Goal: Transaction & Acquisition: Purchase product/service

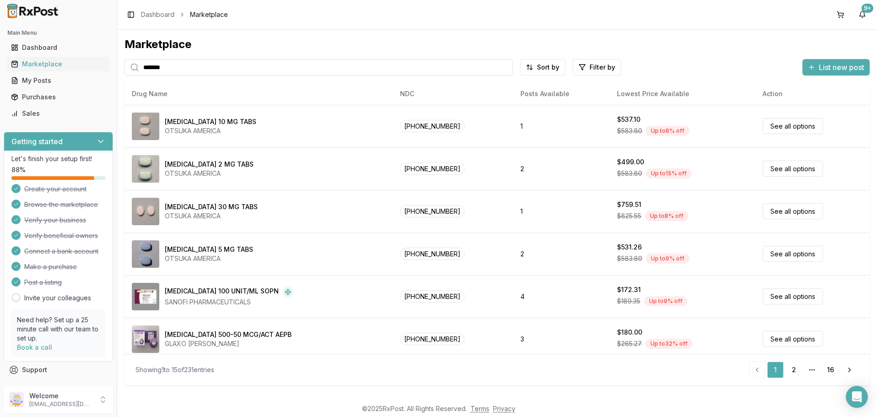
click at [202, 65] on input "*******" at bounding box center [318, 67] width 388 height 16
click at [201, 65] on input "*******" at bounding box center [318, 67] width 388 height 16
type input "*"
type input "*******"
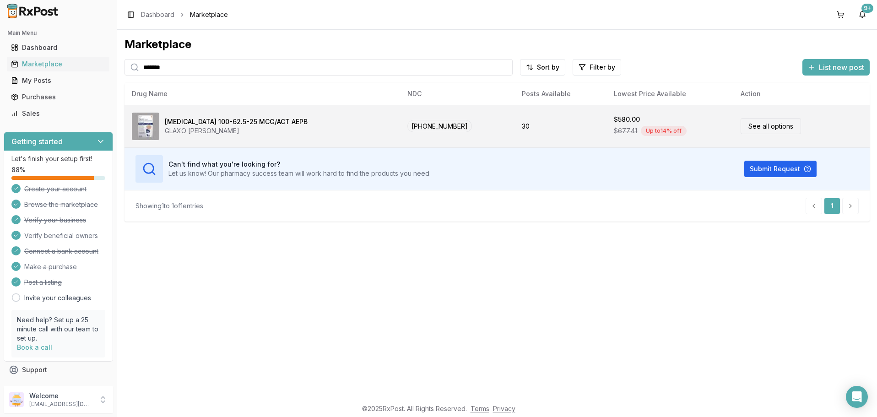
click at [752, 125] on link "See all options" at bounding box center [771, 126] width 60 height 16
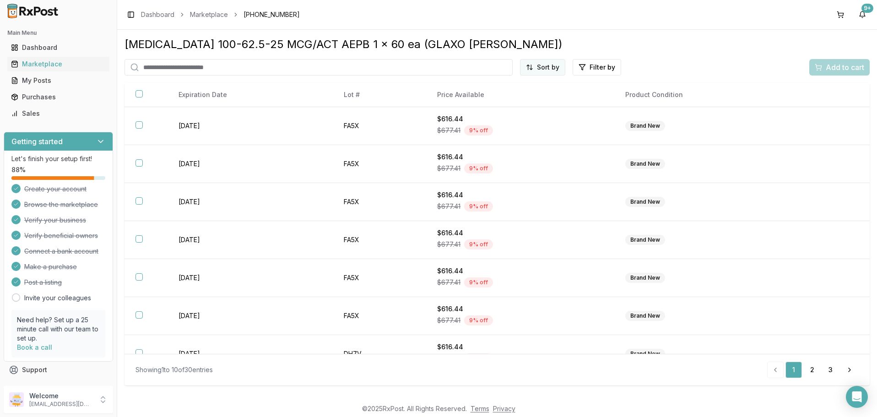
click at [548, 69] on html "Main Menu Dashboard Marketplace My Posts Purchases Sales Getting started Let's …" at bounding box center [438, 208] width 877 height 417
click at [509, 102] on div "Price (Low to High)" at bounding box center [520, 101] width 87 height 15
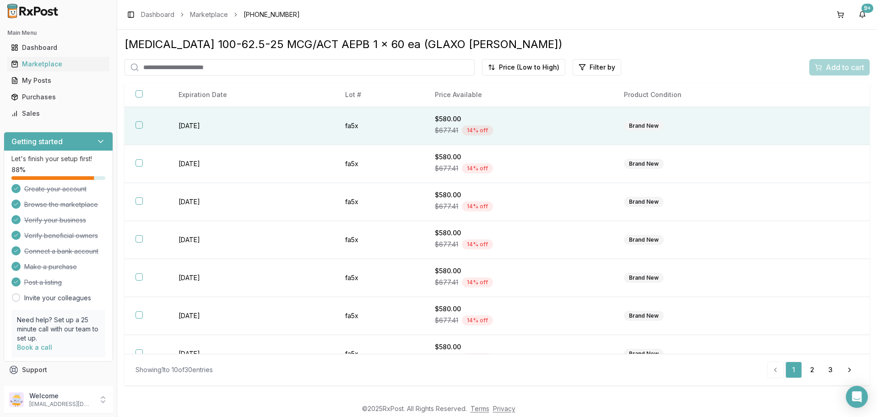
click at [138, 129] on button "button" at bounding box center [138, 124] width 7 height 7
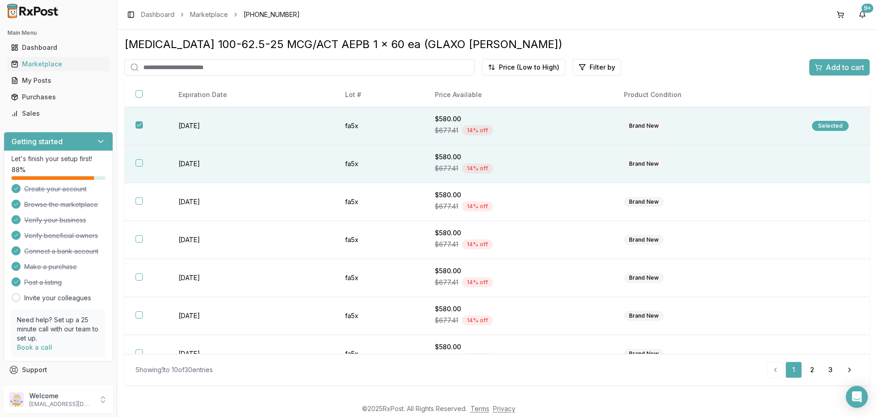
click at [138, 166] on button "button" at bounding box center [138, 162] width 7 height 7
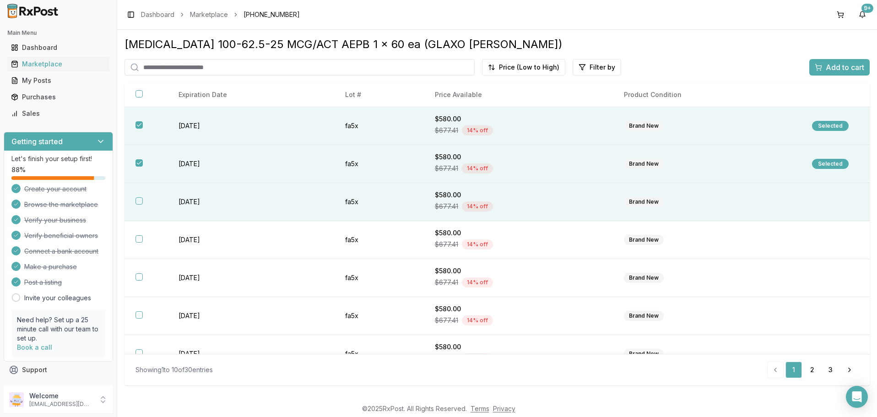
click at [140, 205] on button "button" at bounding box center [138, 200] width 7 height 7
click at [835, 64] on span "Add to cart" at bounding box center [845, 67] width 38 height 11
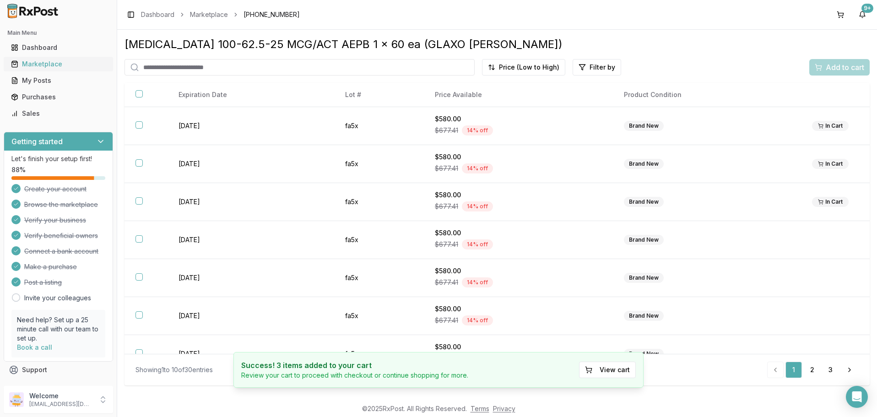
click at [46, 65] on div "Marketplace" at bounding box center [58, 64] width 95 height 9
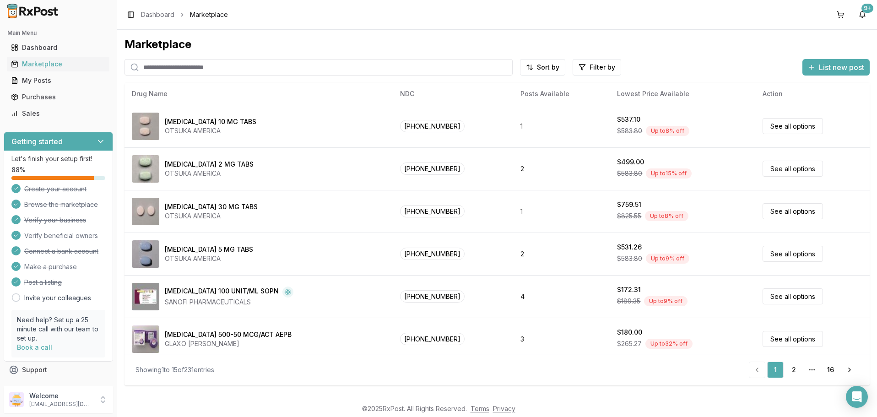
click at [225, 67] on input "search" at bounding box center [318, 67] width 388 height 16
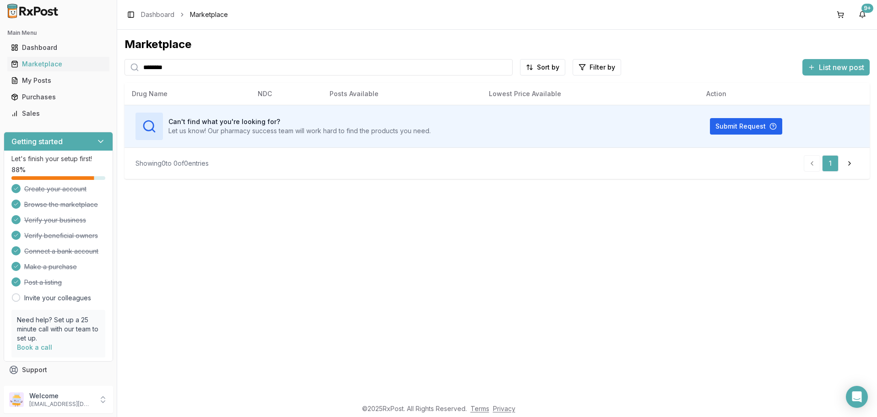
drag, startPoint x: 197, startPoint y: 71, endPoint x: -1, endPoint y: 38, distance: 201.0
click at [124, 59] on input "********" at bounding box center [318, 67] width 388 height 16
type input "********"
click at [40, 96] on div "Purchases" at bounding box center [58, 96] width 95 height 9
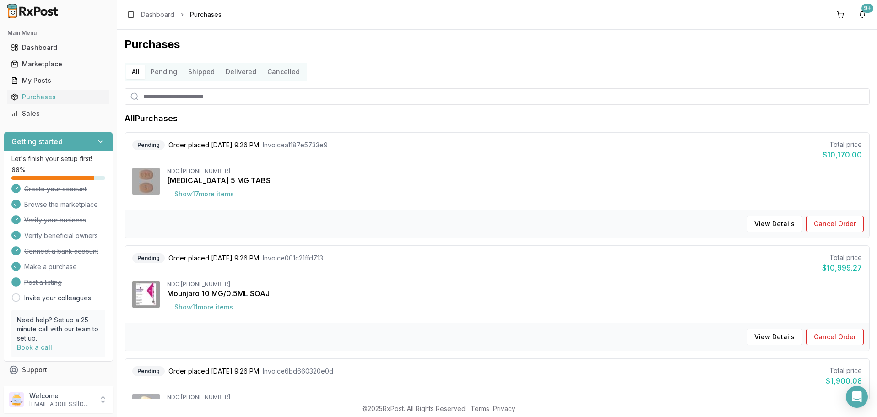
click at [164, 73] on button "Pending" at bounding box center [164, 72] width 38 height 15
click at [203, 74] on button "Shipped" at bounding box center [202, 72] width 38 height 15
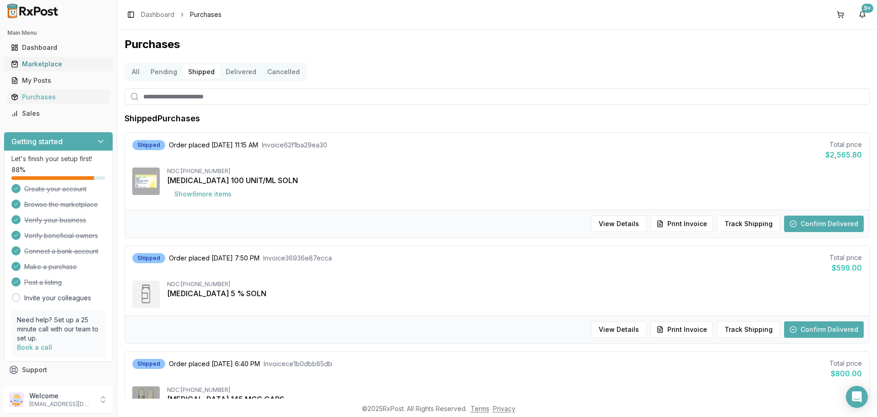
click at [45, 65] on div "Marketplace" at bounding box center [58, 64] width 95 height 9
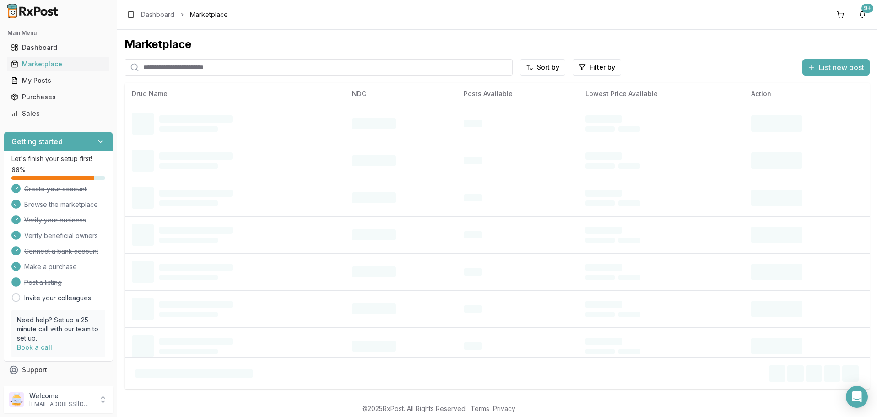
click at [248, 66] on input "search" at bounding box center [318, 67] width 388 height 16
type input "******"
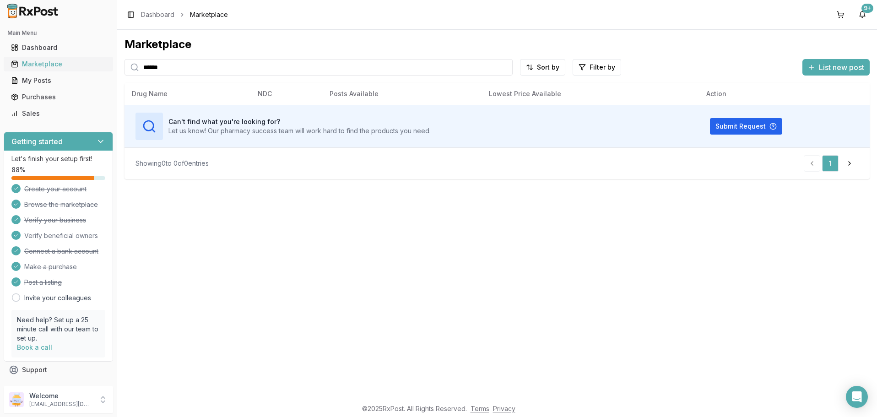
click at [46, 67] on div "Marketplace" at bounding box center [58, 64] width 95 height 9
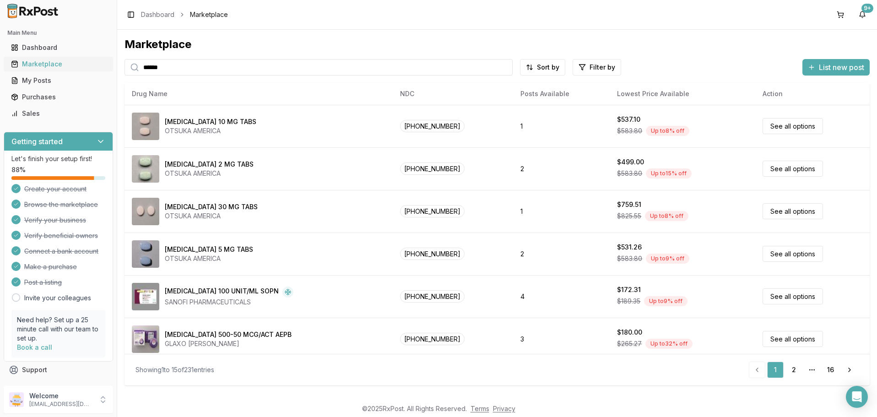
click at [44, 64] on div "Marketplace" at bounding box center [58, 64] width 95 height 9
click at [590, 65] on html "Main Menu Dashboard Marketplace My Posts Purchases Sales Getting started Let's …" at bounding box center [438, 208] width 877 height 417
click at [494, 85] on button "button" at bounding box center [493, 86] width 7 height 7
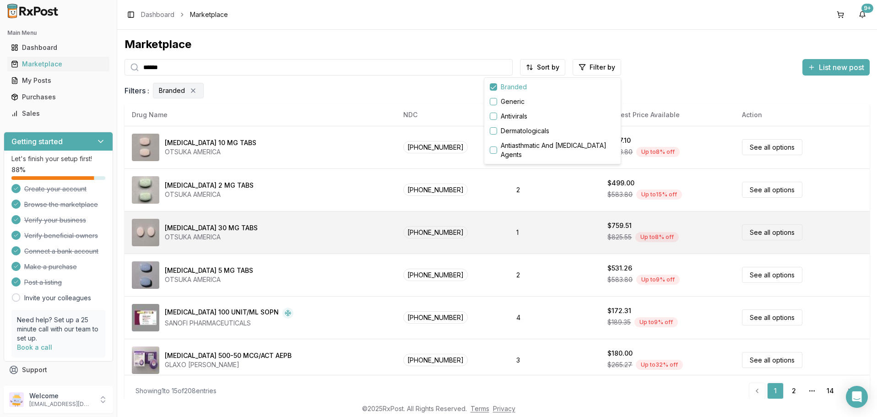
click at [346, 229] on html "Main Menu Dashboard Marketplace My Posts Purchases Sales Getting started Let's …" at bounding box center [438, 208] width 877 height 417
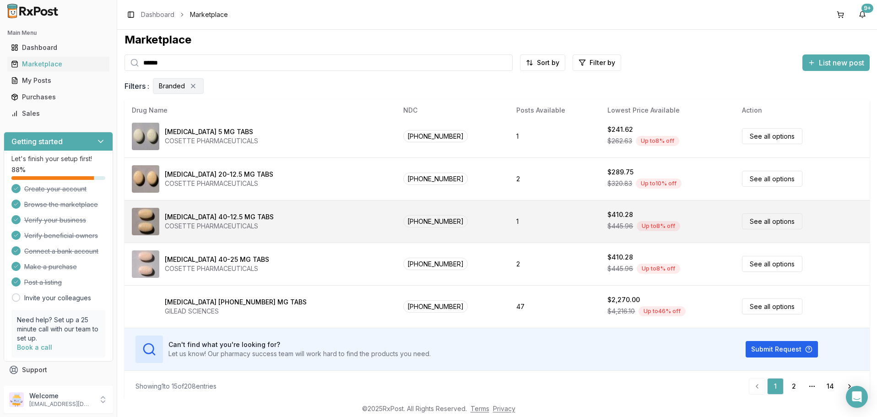
scroll to position [8, 0]
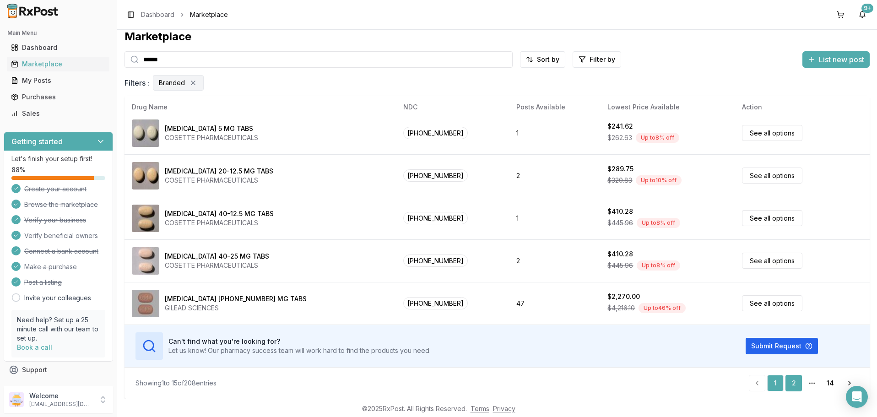
click at [794, 383] on link "2" at bounding box center [793, 383] width 16 height 16
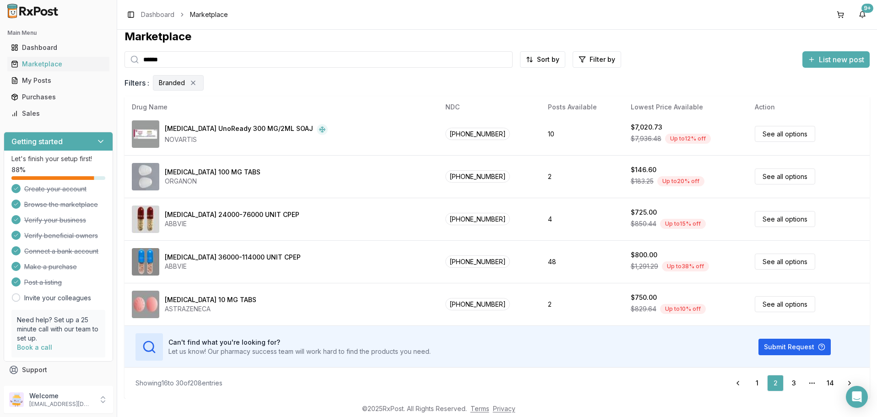
scroll to position [432, 0]
click at [794, 384] on link "3" at bounding box center [793, 383] width 16 height 16
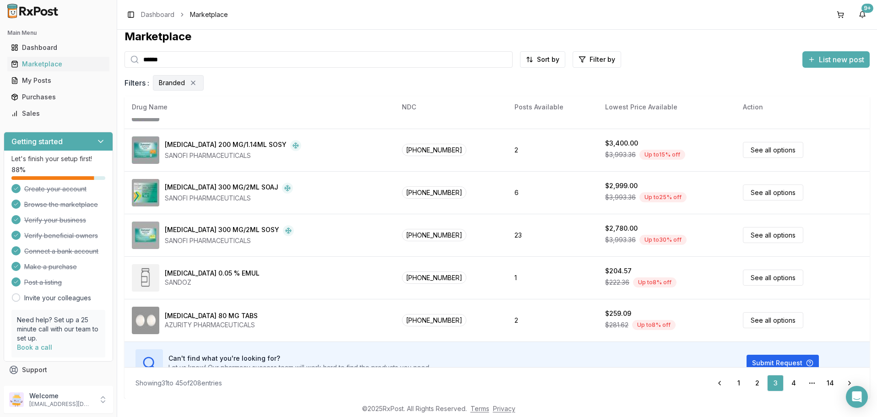
scroll to position [432, 0]
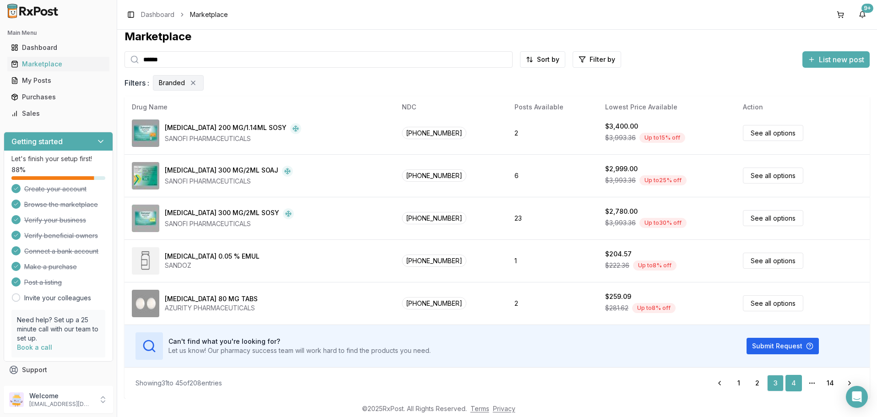
click at [791, 380] on link "4" at bounding box center [793, 383] width 16 height 16
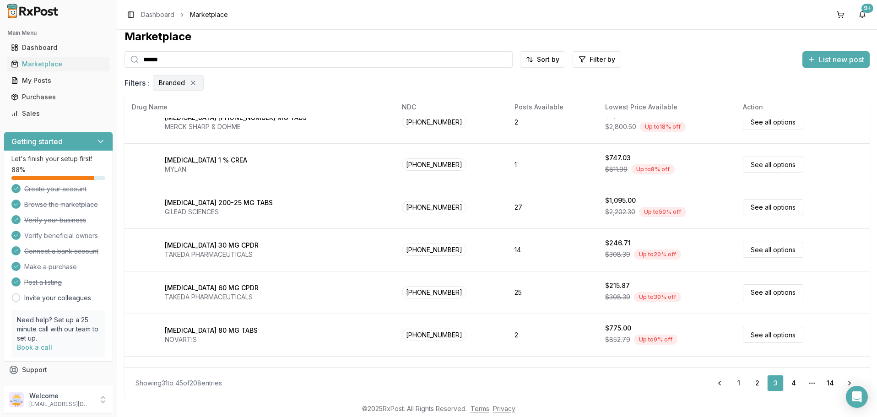
scroll to position [0, 0]
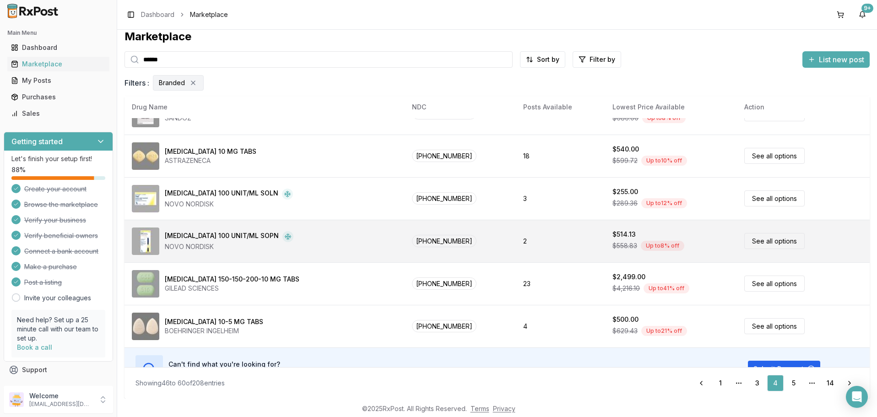
scroll to position [432, 0]
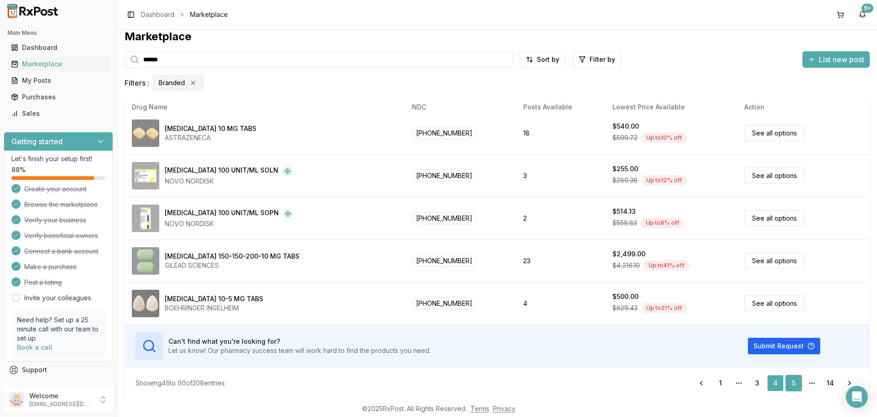
click at [794, 382] on link "5" at bounding box center [793, 383] width 16 height 16
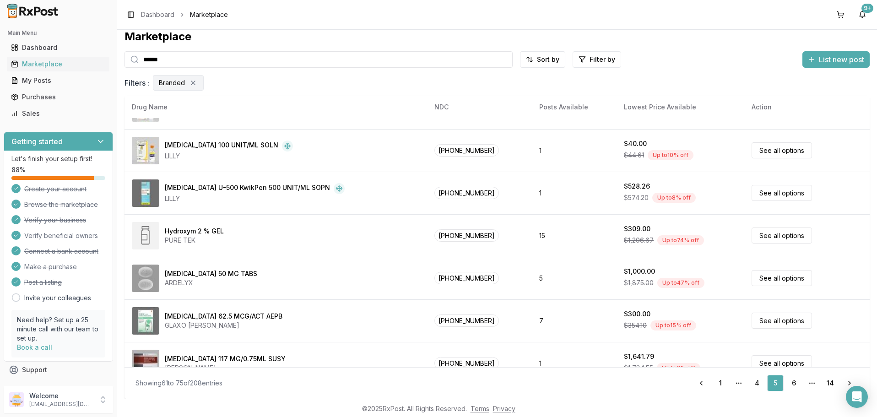
scroll to position [432, 0]
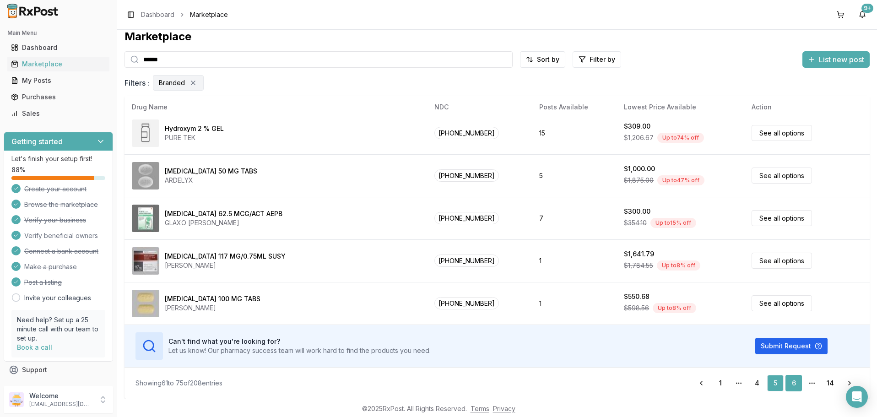
click at [793, 380] on link "6" at bounding box center [793, 383] width 16 height 16
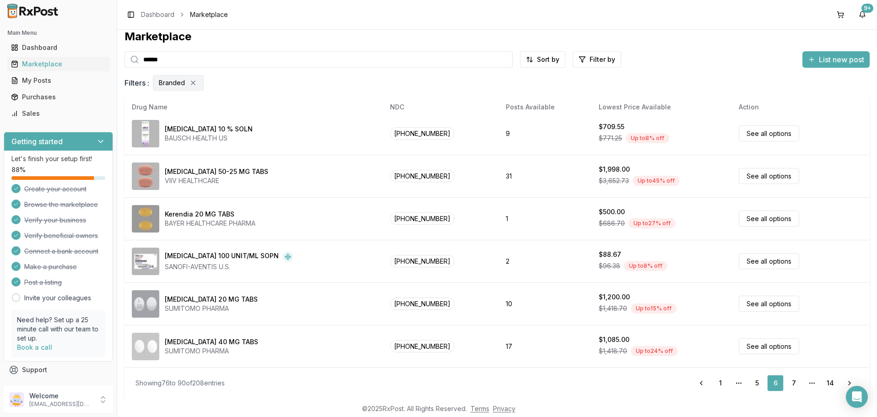
scroll to position [432, 0]
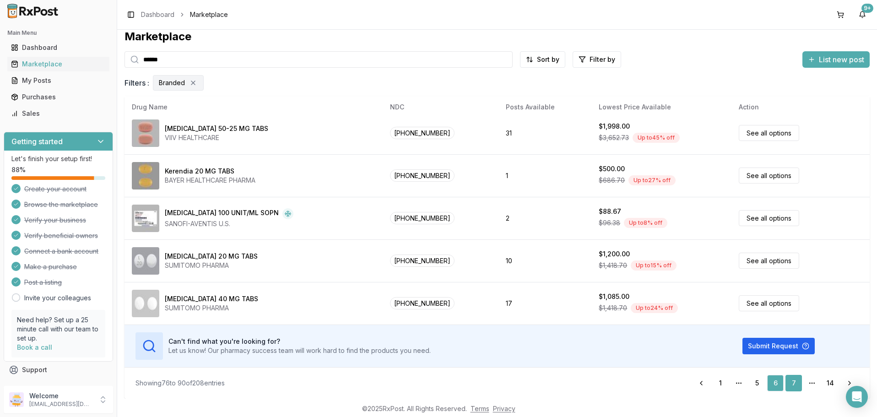
click at [795, 382] on link "7" at bounding box center [793, 383] width 16 height 16
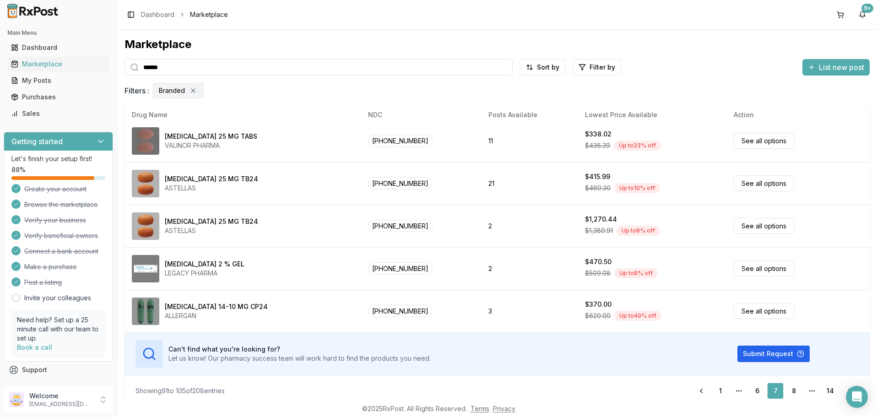
scroll to position [8, 0]
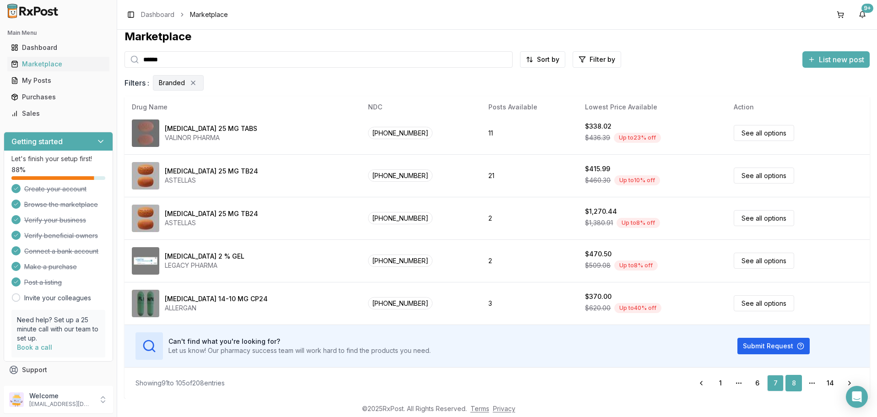
click at [792, 381] on link "8" at bounding box center [793, 383] width 16 height 16
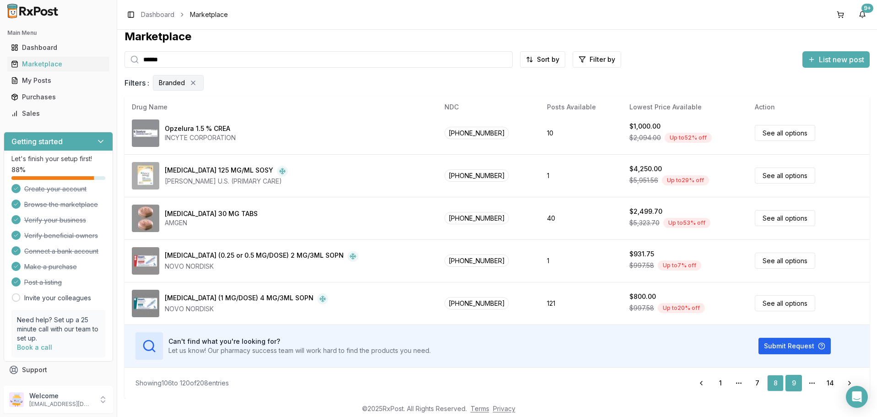
click at [793, 384] on link "9" at bounding box center [793, 383] width 16 height 16
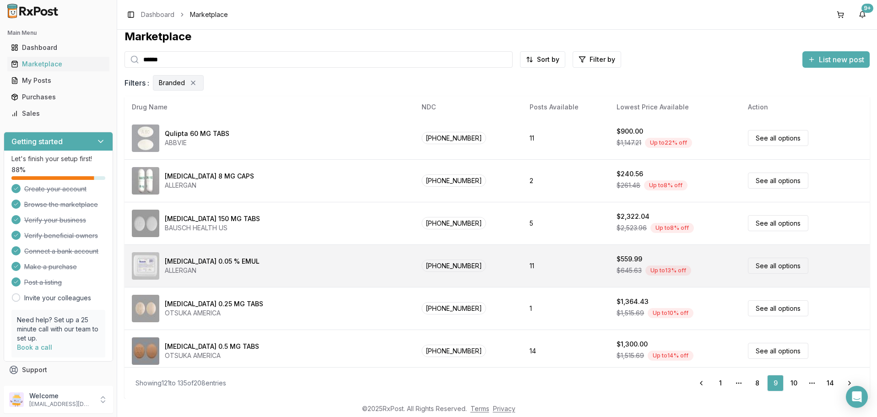
scroll to position [432, 0]
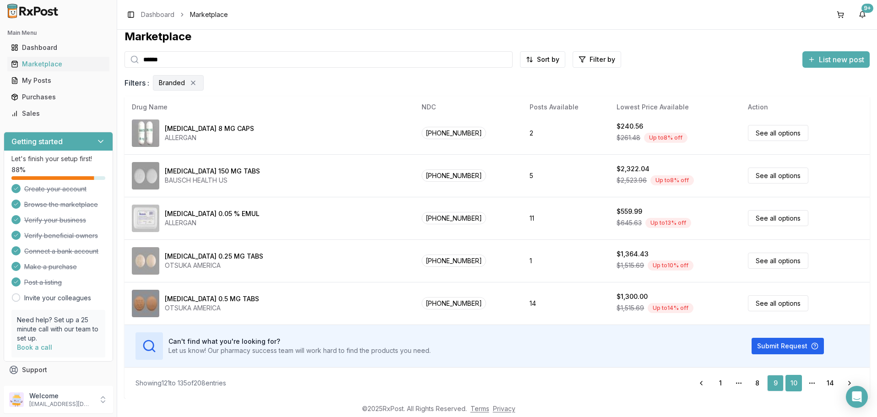
click at [795, 380] on link "10" at bounding box center [793, 383] width 16 height 16
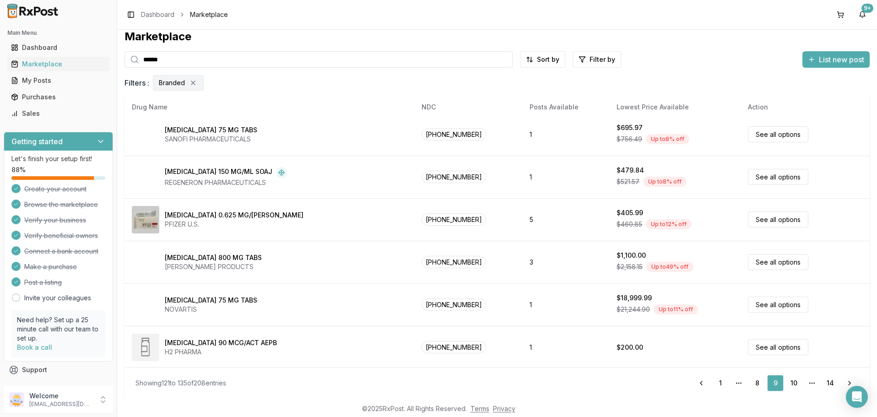
scroll to position [0, 0]
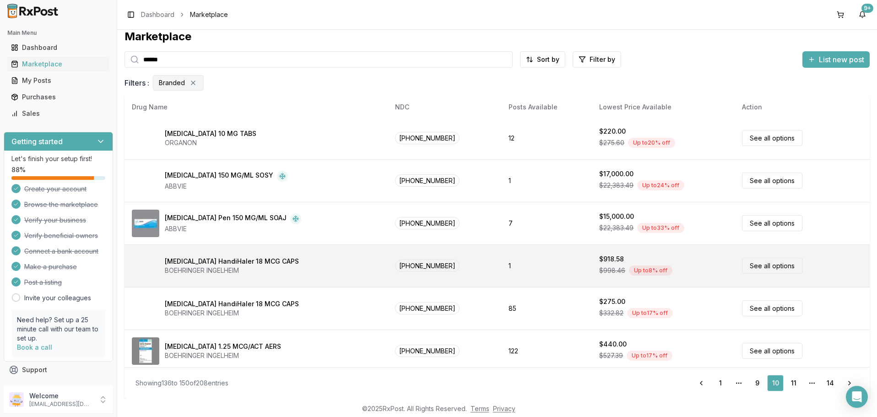
scroll to position [432, 0]
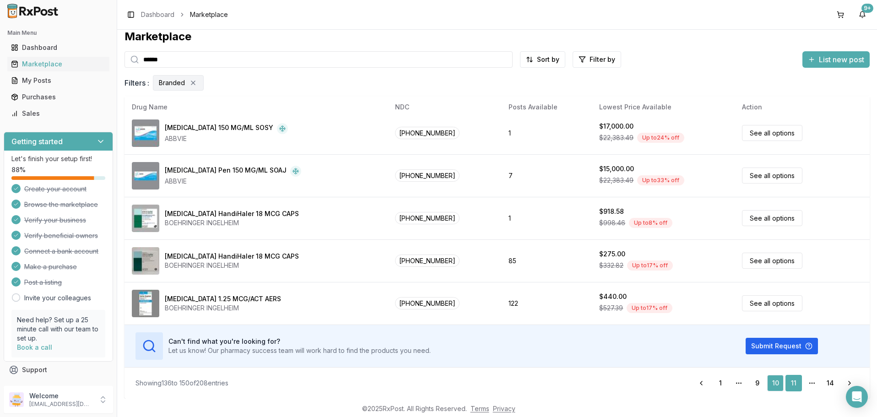
click at [793, 384] on link "11" at bounding box center [793, 383] width 16 height 16
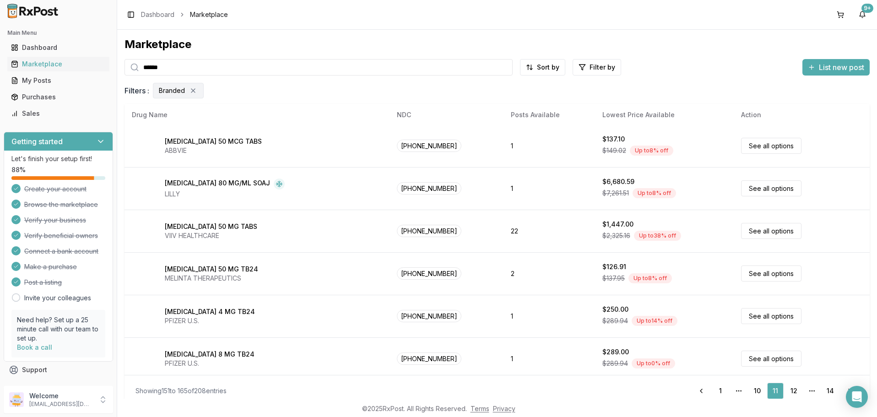
scroll to position [432, 0]
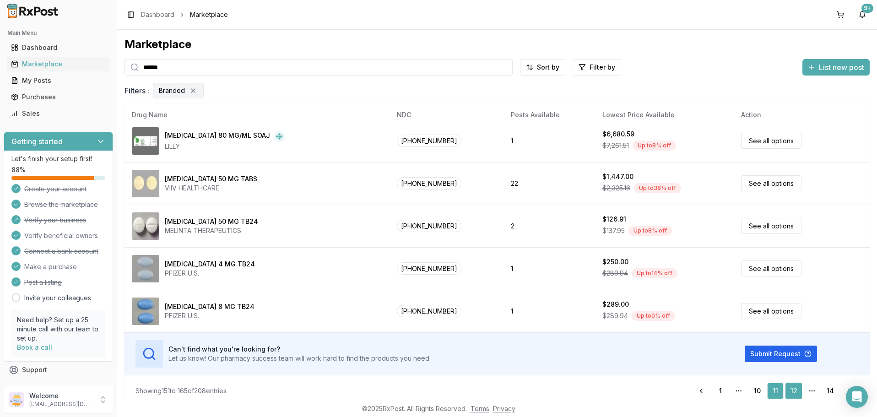
click at [793, 389] on link "12" at bounding box center [793, 391] width 16 height 16
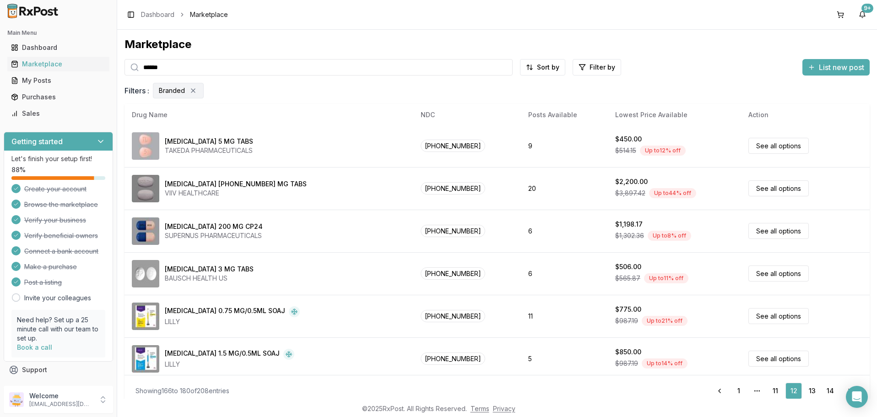
scroll to position [432, 0]
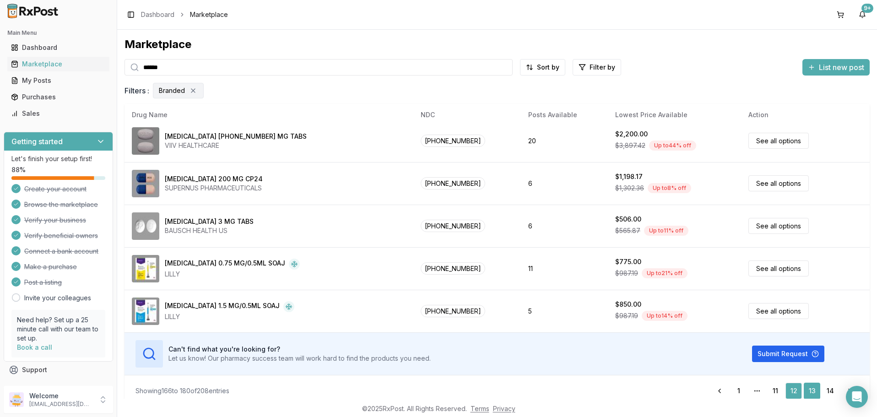
click at [812, 389] on link "13" at bounding box center [812, 391] width 16 height 16
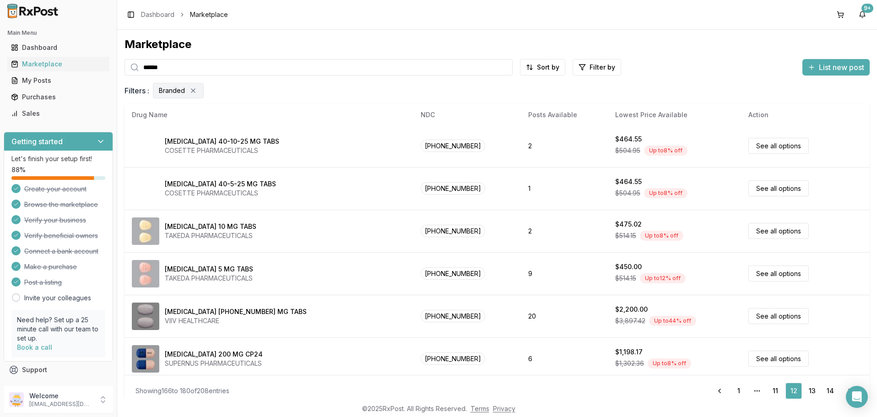
scroll to position [157, 0]
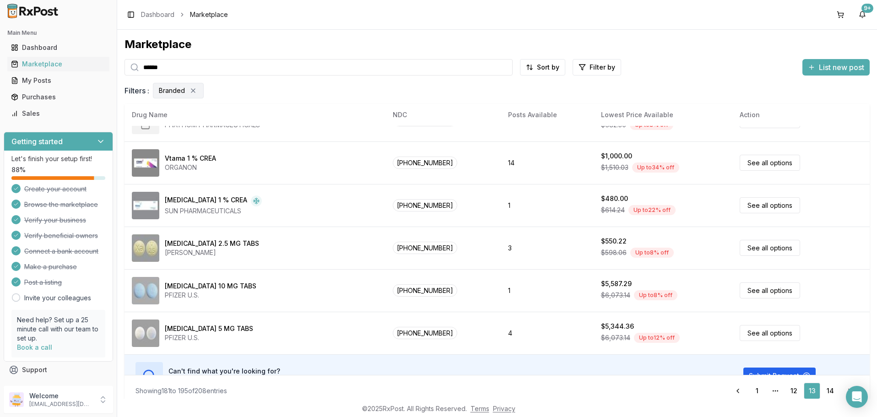
scroll to position [432, 0]
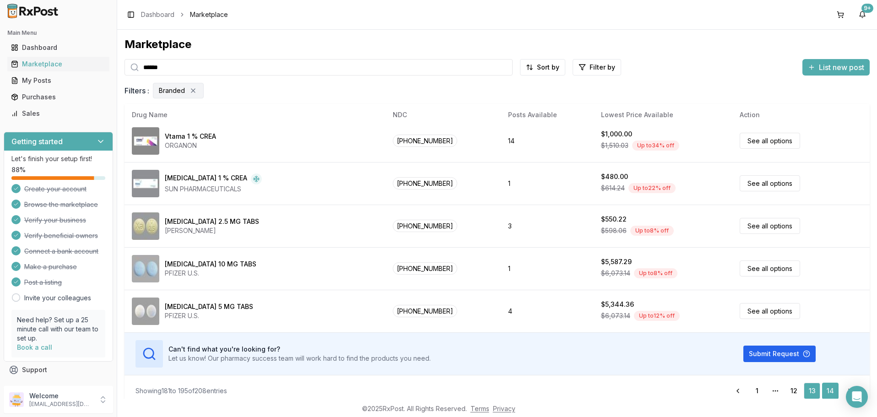
click at [832, 387] on link "14" at bounding box center [830, 391] width 16 height 16
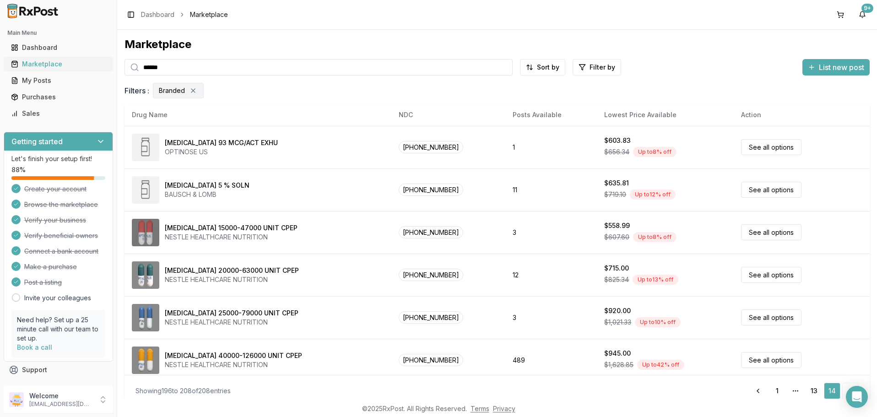
click at [31, 68] on div "Marketplace" at bounding box center [58, 64] width 95 height 9
